Goal: Complete application form: Complete application form

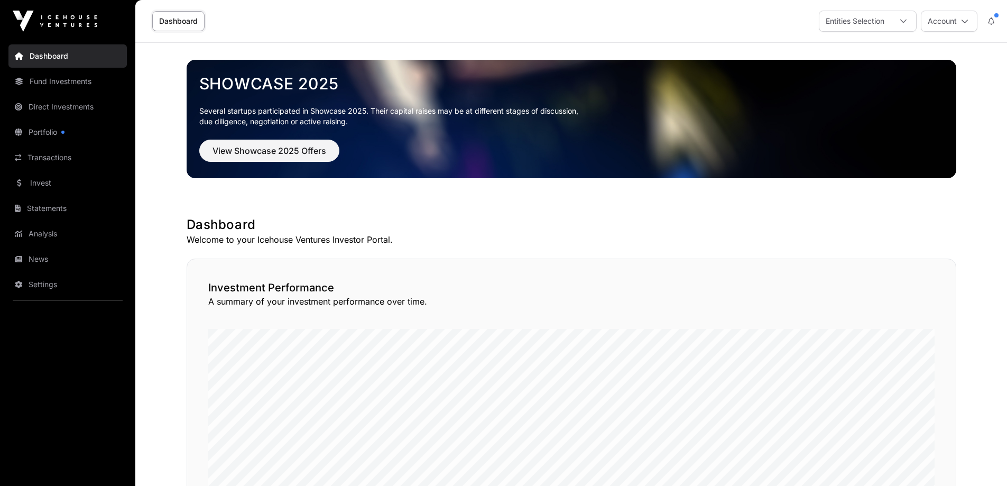
click at [42, 185] on link "Invest" at bounding box center [67, 182] width 118 height 23
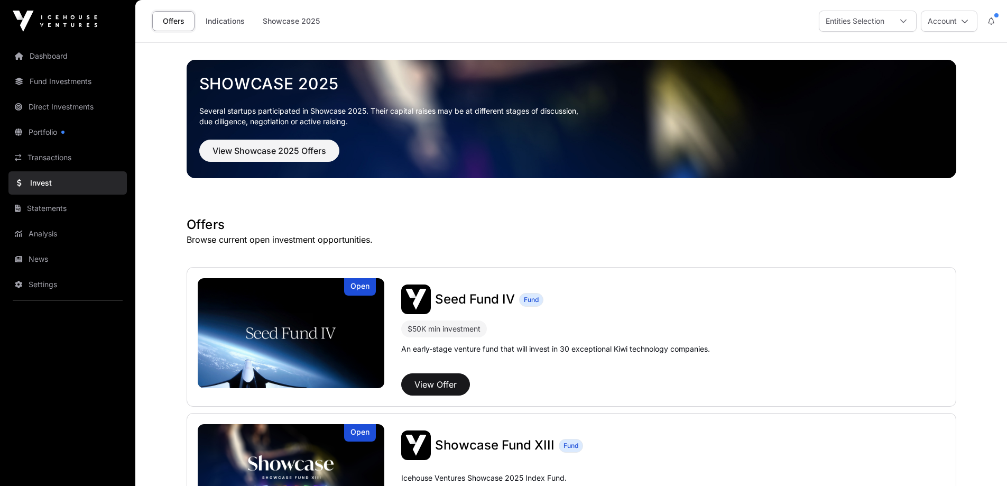
scroll to position [141, 0]
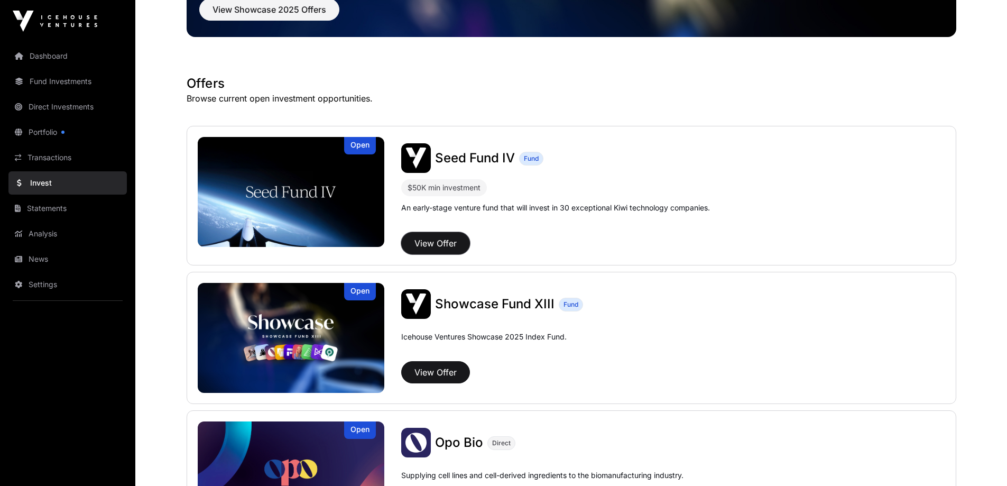
click at [437, 244] on button "View Offer" at bounding box center [435, 243] width 69 height 22
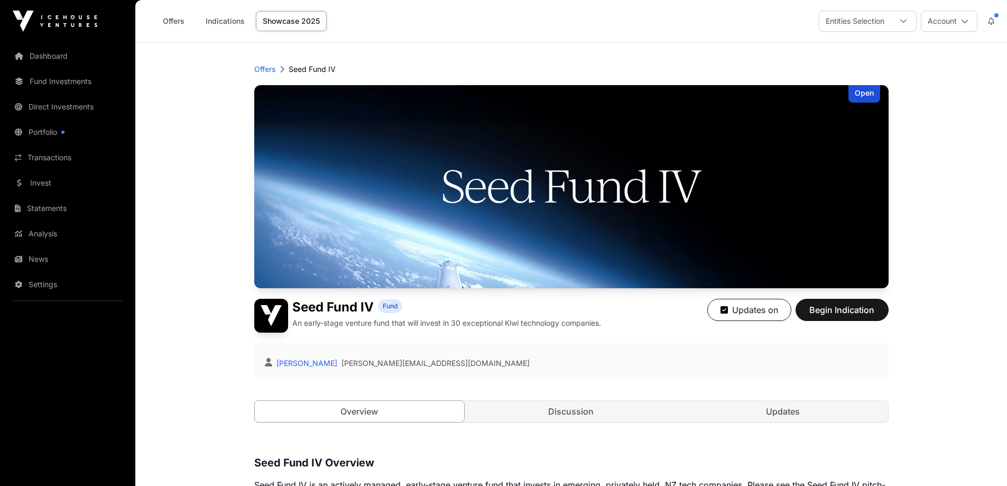
scroll to position [141, 0]
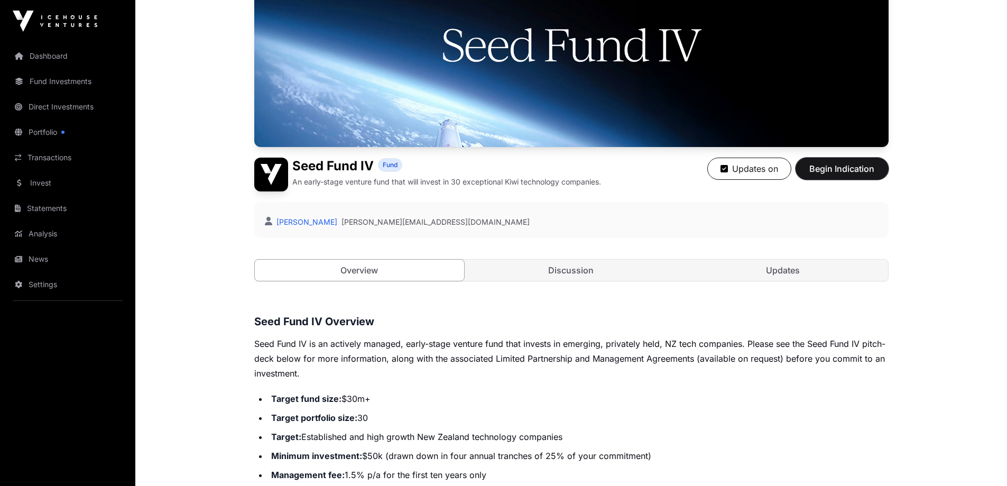
click at [831, 168] on span "Begin Indication" at bounding box center [841, 168] width 67 height 13
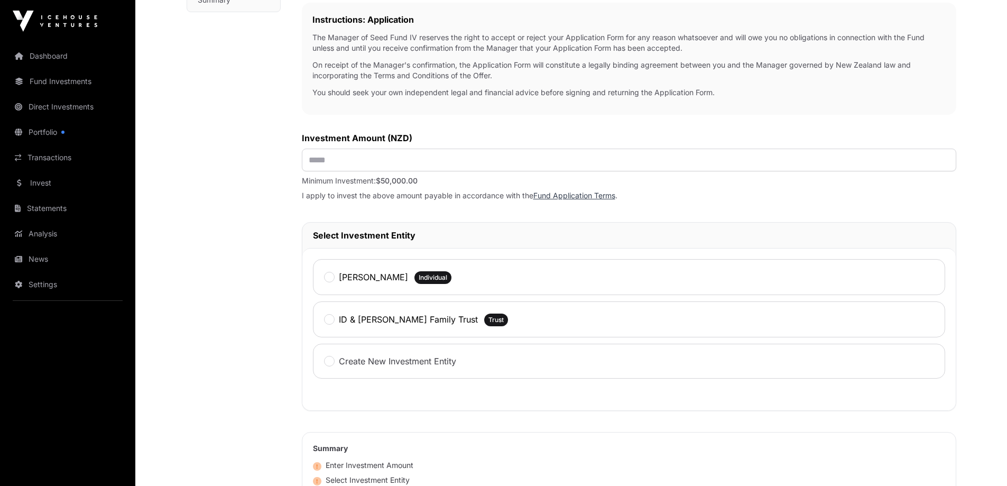
scroll to position [281, 0]
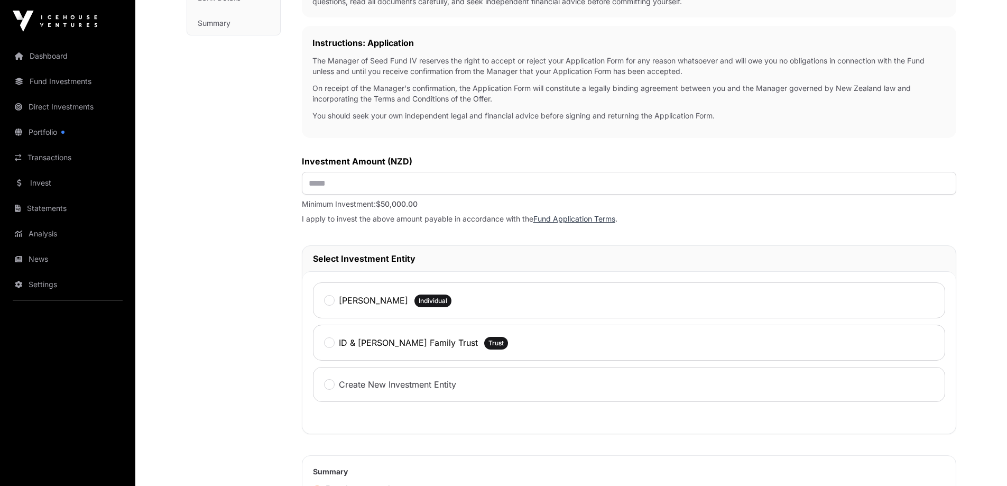
drag, startPoint x: 278, startPoint y: 408, endPoint x: 278, endPoint y: 397, distance: 10.6
click at [278, 408] on div "Investment Investment Fund Application AML Nature & Purpose Wholesale IRD Detai…" at bounding box center [234, 242] width 94 height 869
click at [337, 189] on input "text" at bounding box center [629, 183] width 654 height 23
type input "*******"
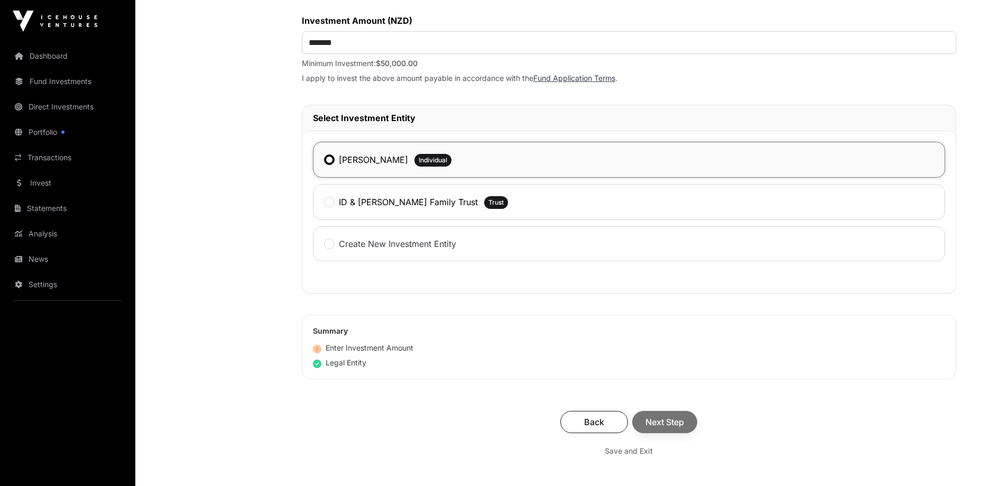
click at [256, 316] on div "Investment Investment Fund Application AML Nature & Purpose Wholesale IRD Detai…" at bounding box center [234, 102] width 94 height 869
click at [663, 422] on span "Next Step" at bounding box center [664, 421] width 39 height 13
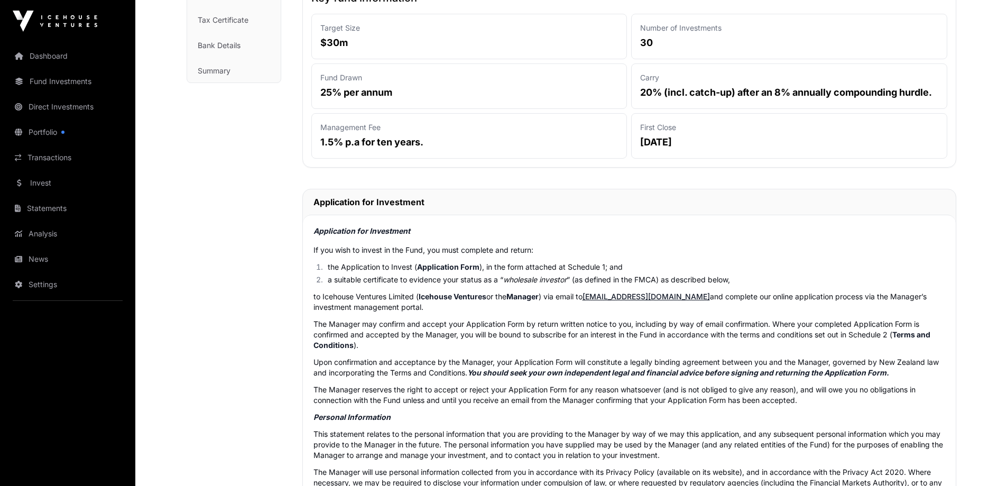
scroll to position [282, 0]
